Goal: Information Seeking & Learning: Learn about a topic

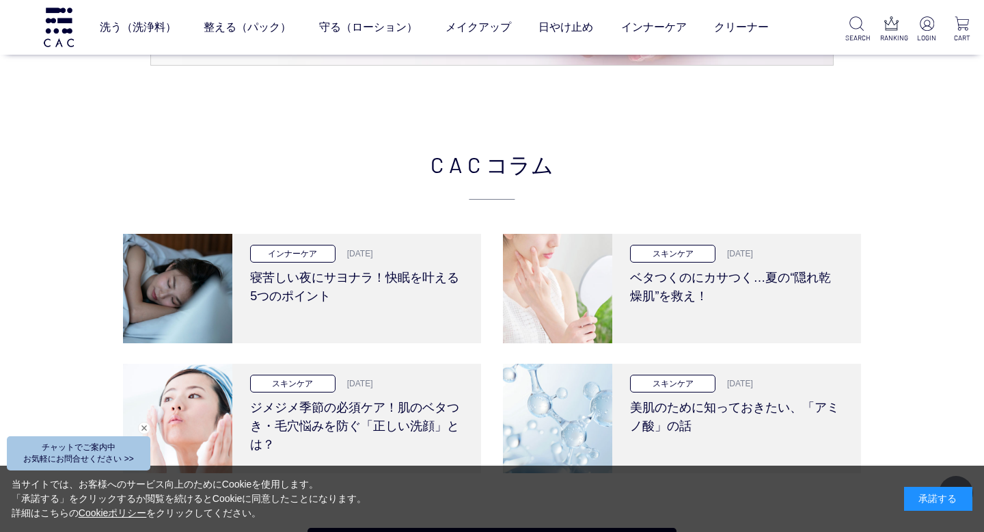
scroll to position [2401, 0]
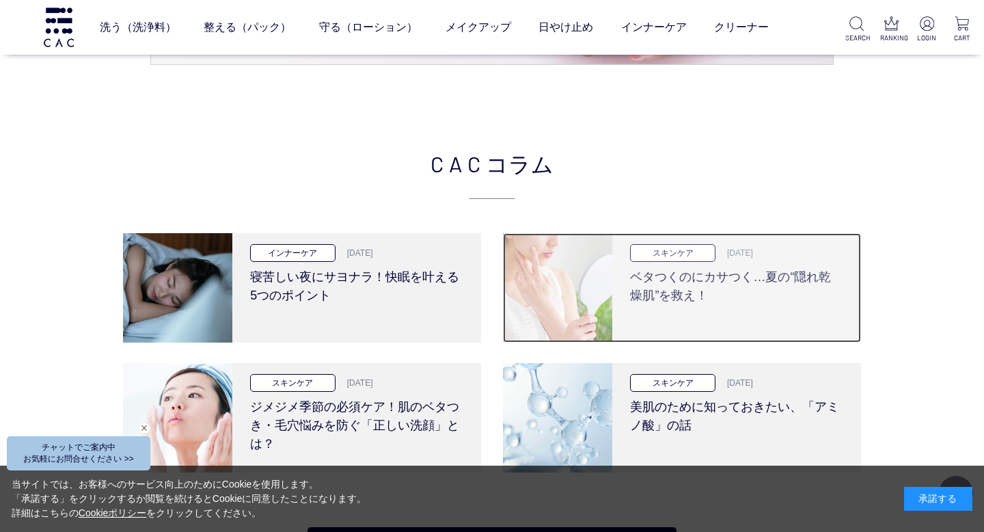
click at [712, 267] on h3 "ベタつくのにカサつく…夏の“隠れ乾燥肌”を救え！" at bounding box center [736, 283] width 213 height 43
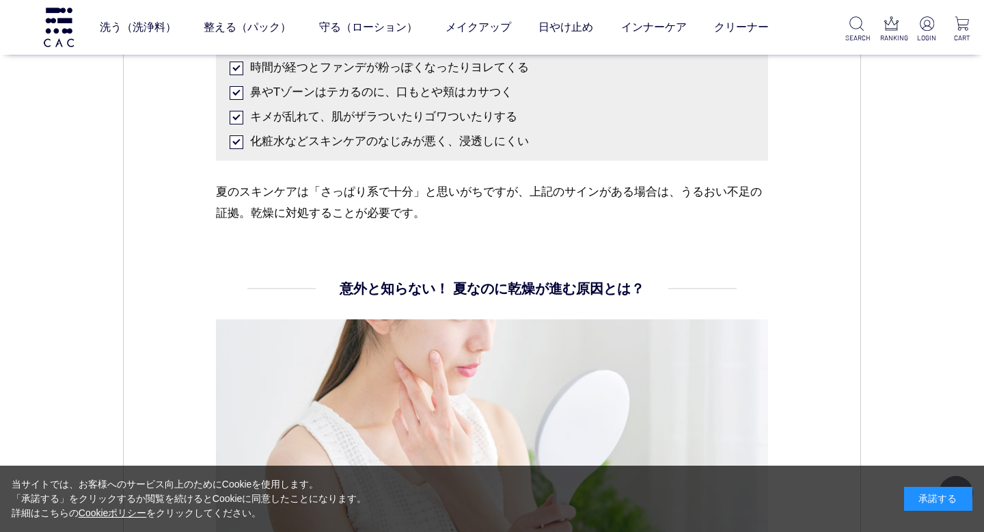
scroll to position [1794, 0]
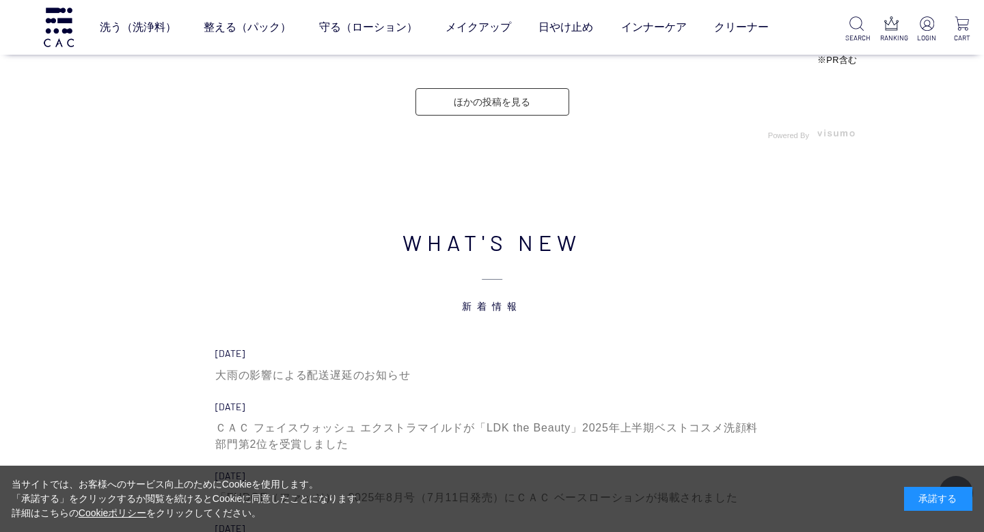
scroll to position [3940, 0]
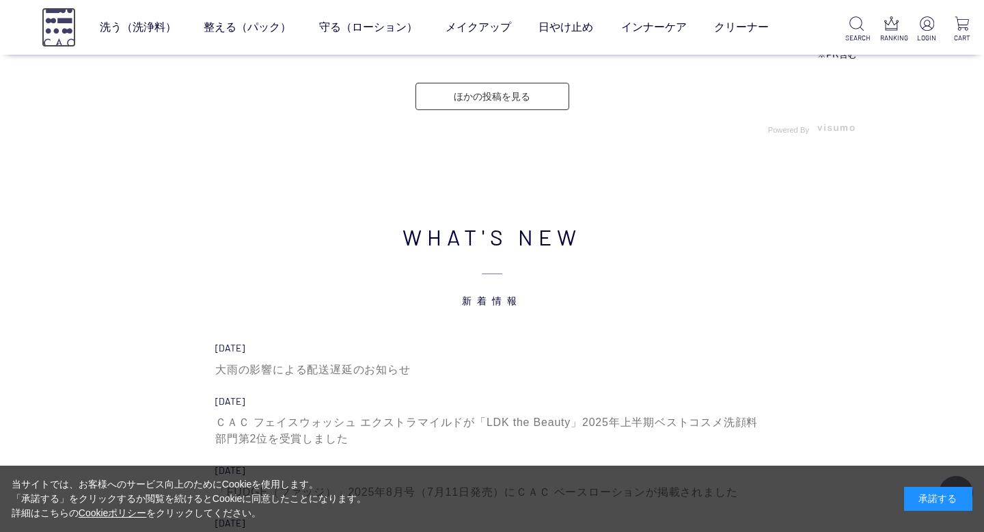
click at [71, 29] on img at bounding box center [59, 27] width 34 height 39
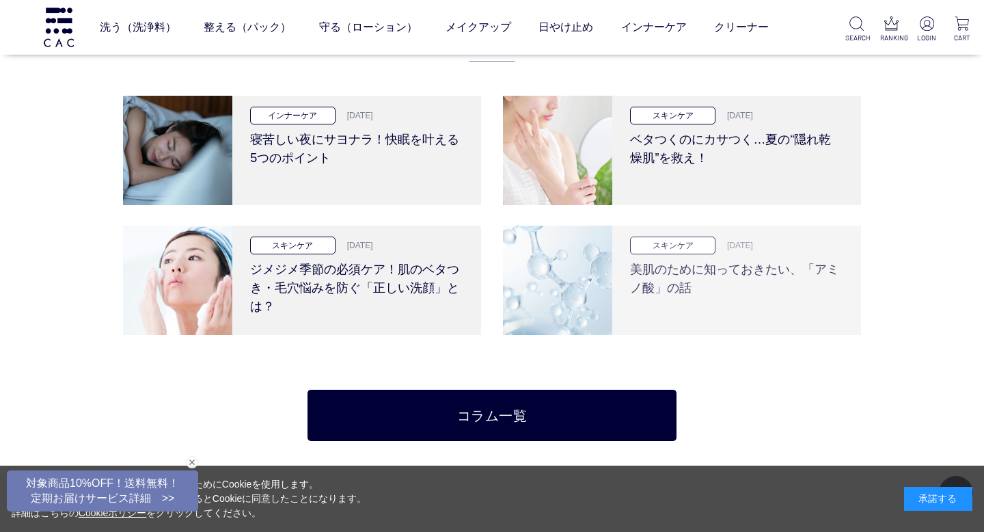
scroll to position [2539, 0]
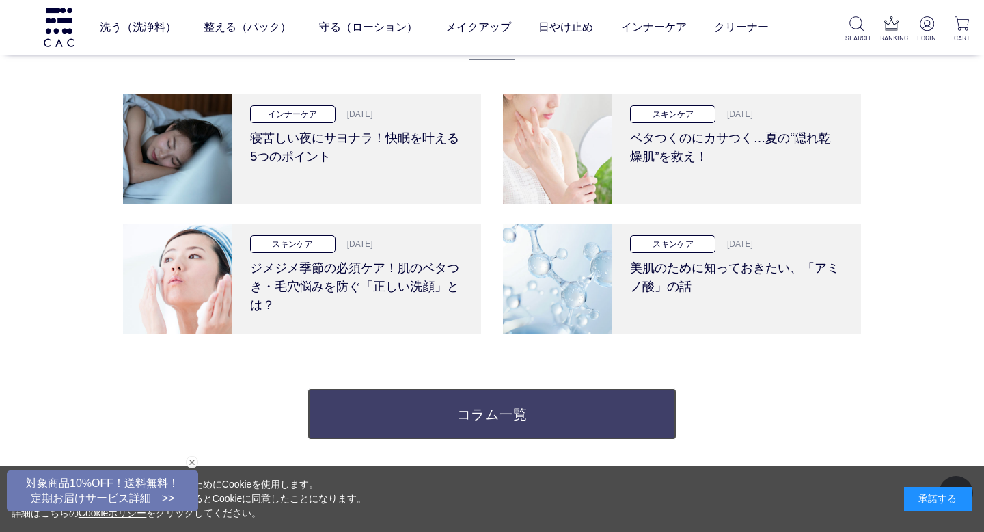
click at [551, 411] on link "コラム一覧" at bounding box center [492, 413] width 369 height 51
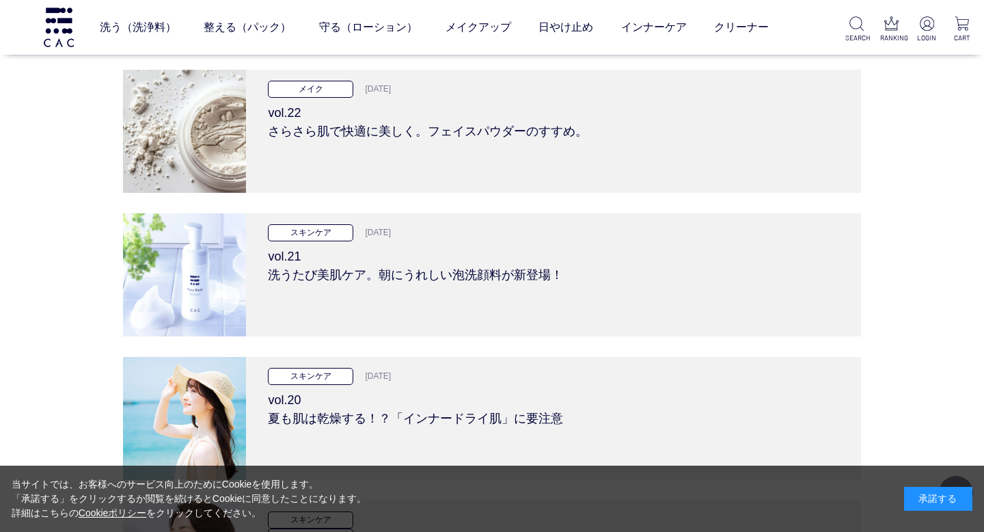
scroll to position [3762, 0]
